Goal: Register for event/course: Sign up to attend an event or enroll in a course

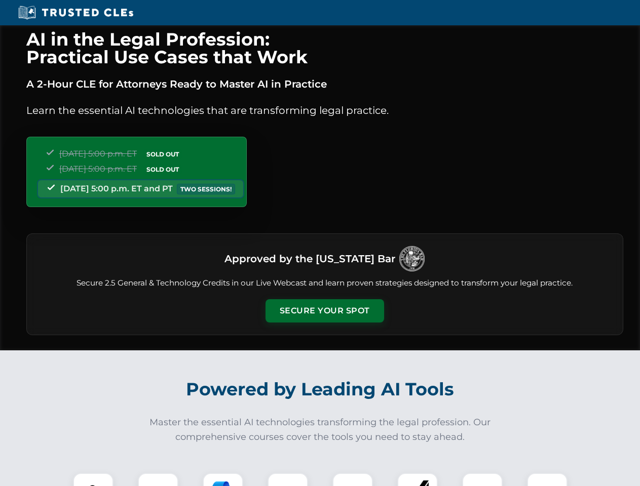
click at [324, 311] on button "Secure Your Spot" at bounding box center [325, 310] width 119 height 23
click at [93, 480] on img at bounding box center [93, 493] width 29 height 29
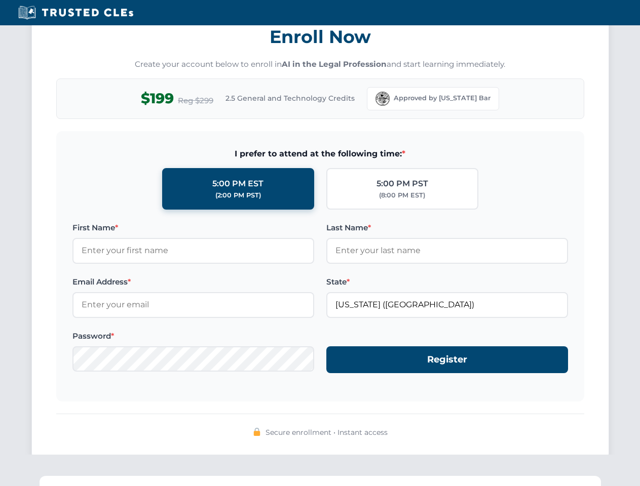
scroll to position [995, 0]
